Goal: Use online tool/utility: Utilize a website feature to perform a specific function

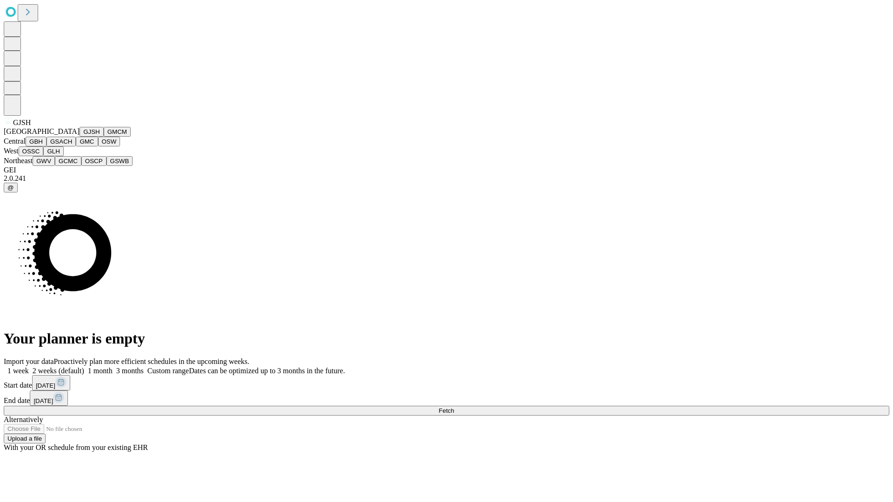
click at [80, 137] on button "GJSH" at bounding box center [92, 132] width 24 height 10
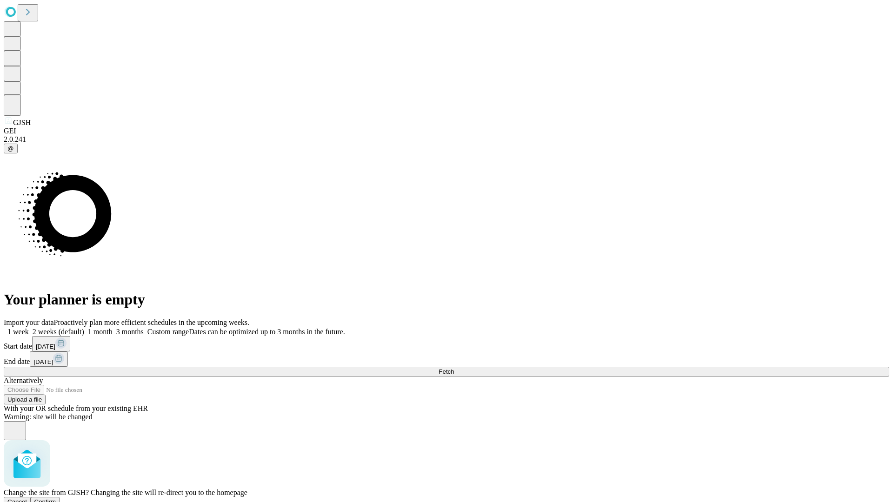
click at [56, 499] on span "Confirm" at bounding box center [45, 502] width 22 height 7
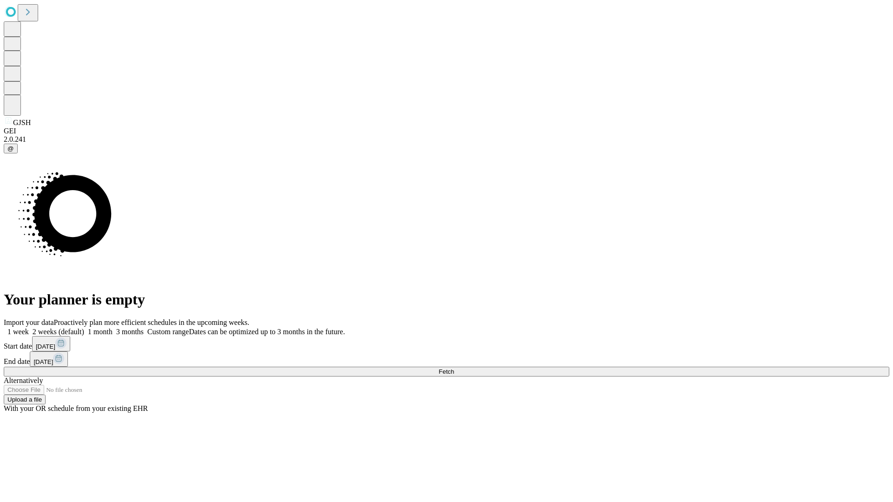
click at [84, 328] on label "2 weeks (default)" at bounding box center [56, 332] width 55 height 8
click at [454, 368] on span "Fetch" at bounding box center [446, 371] width 15 height 7
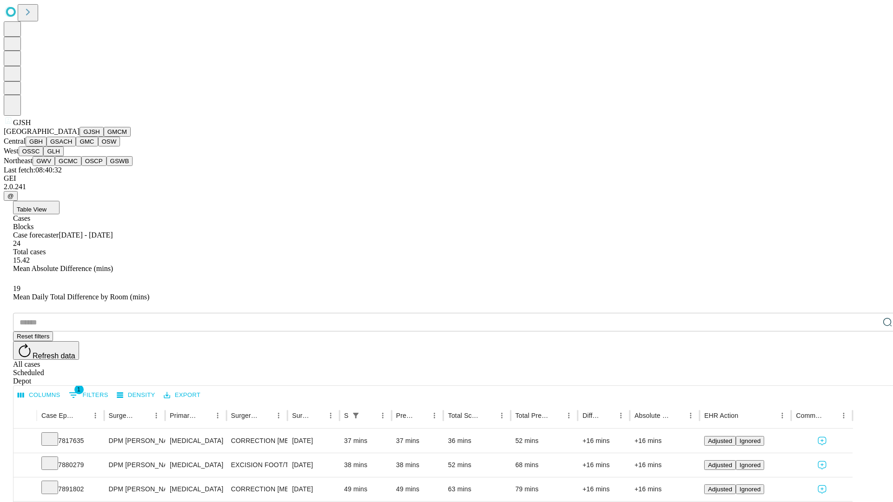
click at [104, 137] on button "GMCM" at bounding box center [117, 132] width 27 height 10
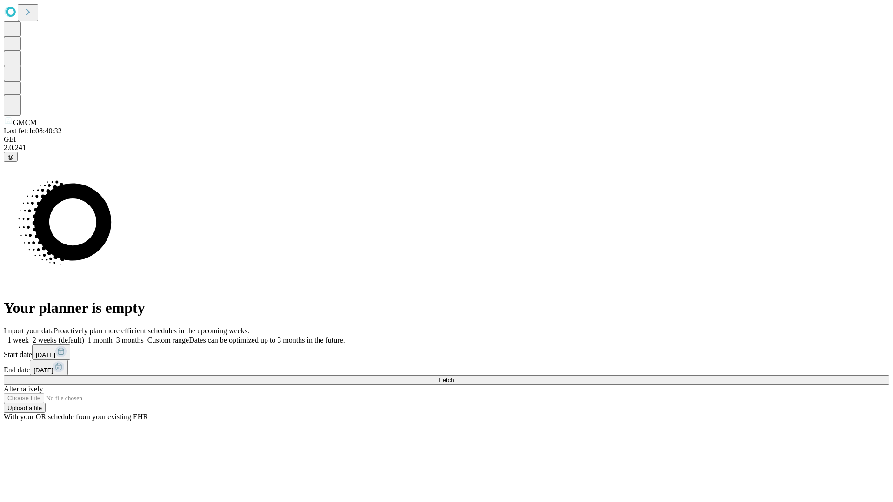
click at [84, 336] on label "2 weeks (default)" at bounding box center [56, 340] width 55 height 8
click at [454, 377] on span "Fetch" at bounding box center [446, 380] width 15 height 7
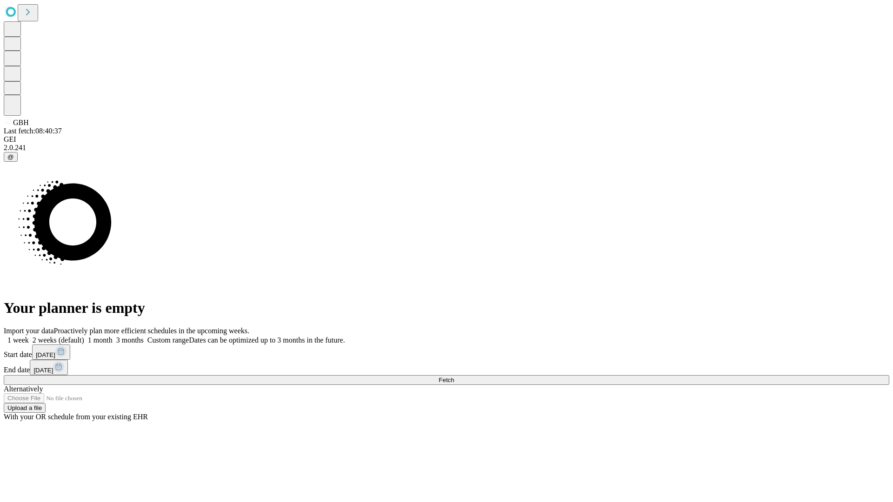
click at [84, 336] on label "2 weeks (default)" at bounding box center [56, 340] width 55 height 8
click at [454, 377] on span "Fetch" at bounding box center [446, 380] width 15 height 7
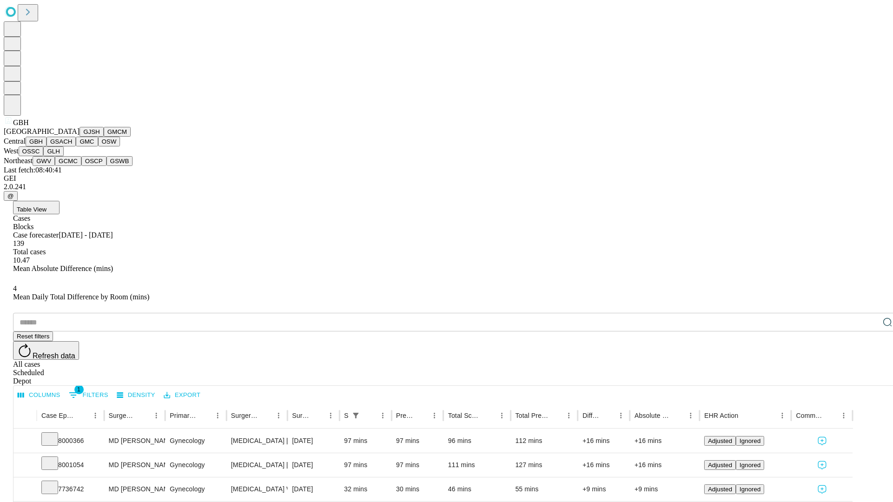
click at [72, 147] on button "GSACH" at bounding box center [61, 142] width 29 height 10
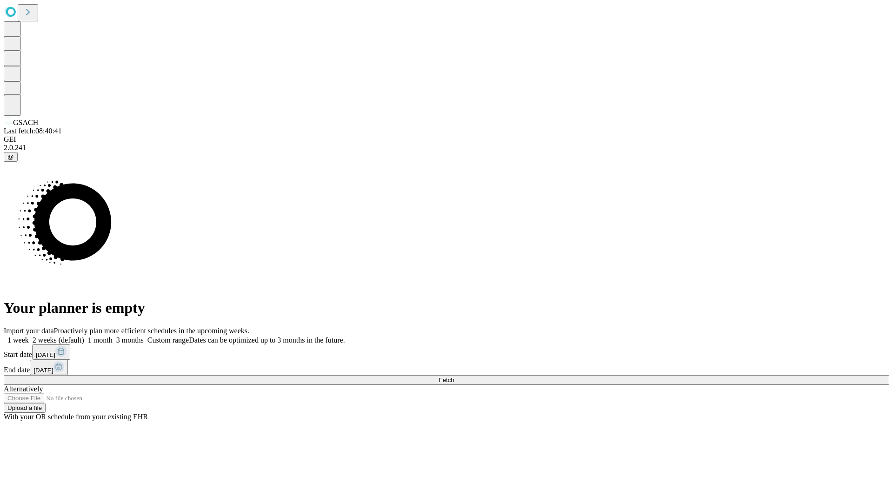
click at [454, 377] on span "Fetch" at bounding box center [446, 380] width 15 height 7
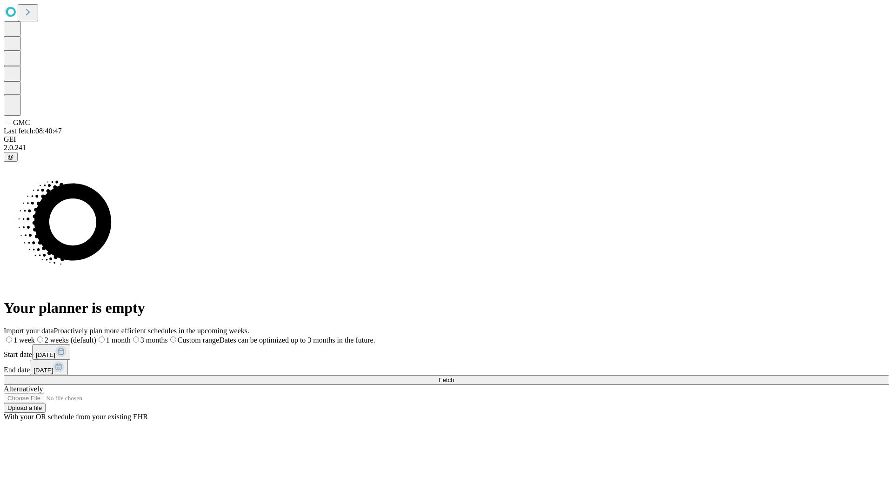
click at [454, 377] on span "Fetch" at bounding box center [446, 380] width 15 height 7
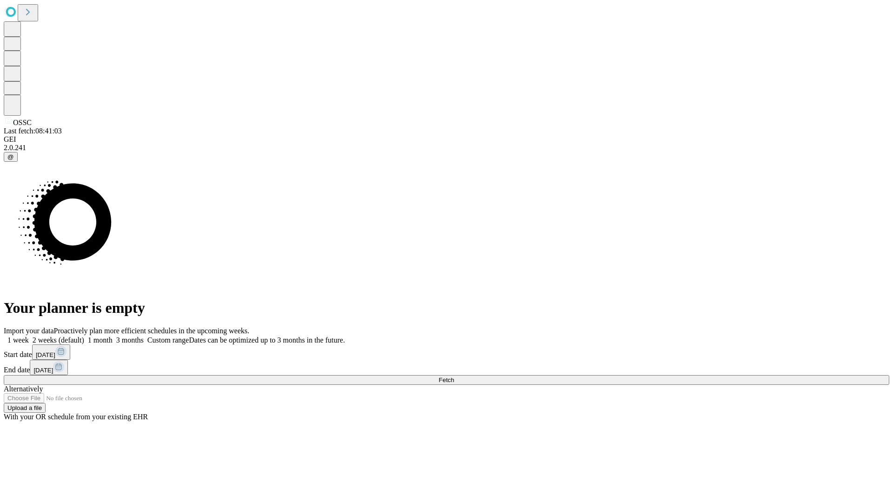
click at [84, 336] on label "2 weeks (default)" at bounding box center [56, 340] width 55 height 8
click at [454, 377] on span "Fetch" at bounding box center [446, 380] width 15 height 7
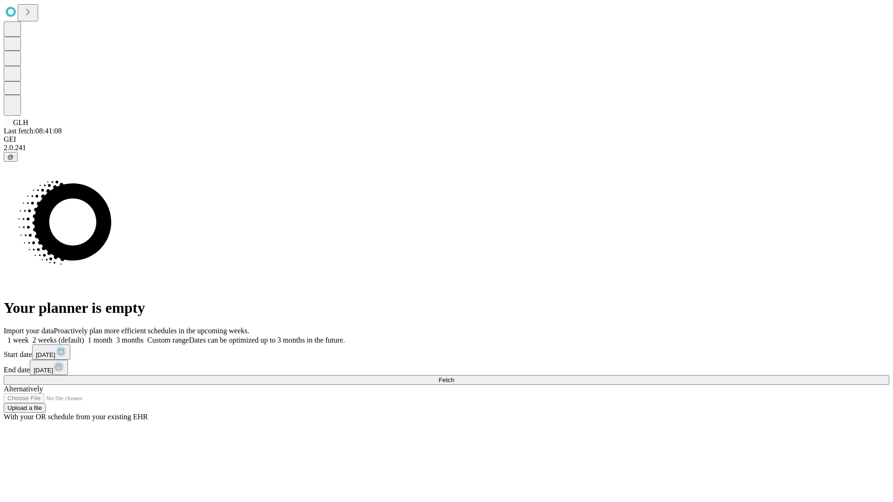
click at [84, 336] on label "2 weeks (default)" at bounding box center [56, 340] width 55 height 8
click at [454, 377] on span "Fetch" at bounding box center [446, 380] width 15 height 7
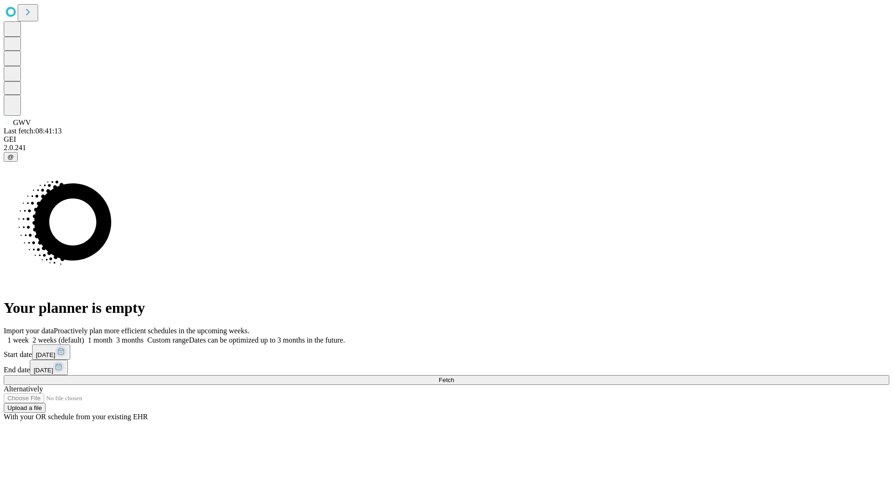
click at [454, 377] on span "Fetch" at bounding box center [446, 380] width 15 height 7
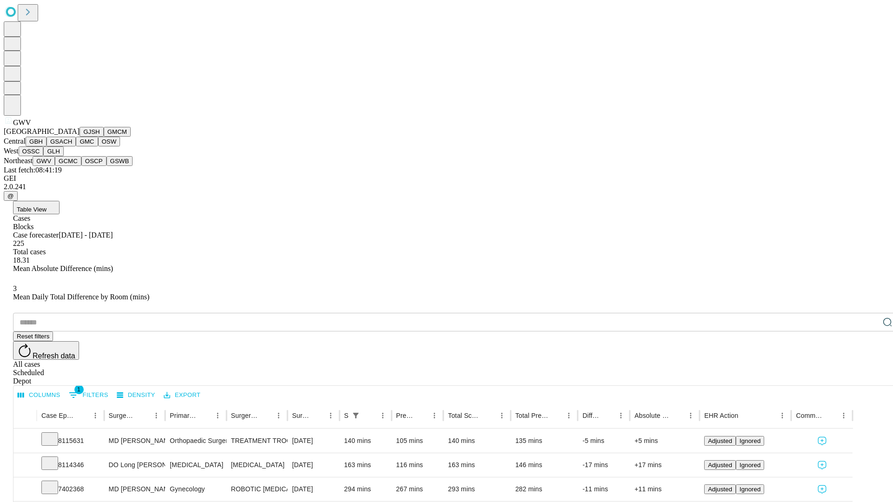
click at [72, 166] on button "GCMC" at bounding box center [68, 161] width 27 height 10
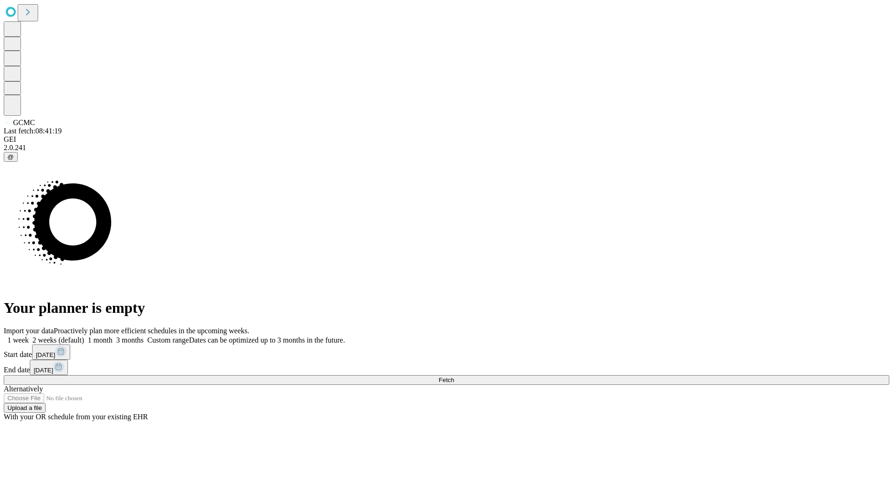
click at [454, 377] on span "Fetch" at bounding box center [446, 380] width 15 height 7
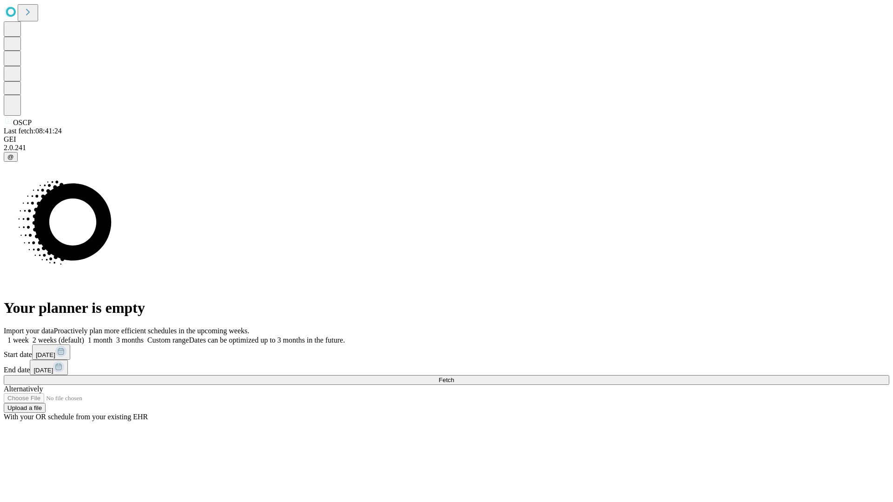
click at [84, 336] on label "2 weeks (default)" at bounding box center [56, 340] width 55 height 8
click at [454, 377] on span "Fetch" at bounding box center [446, 380] width 15 height 7
